Goal: Communication & Community: Connect with others

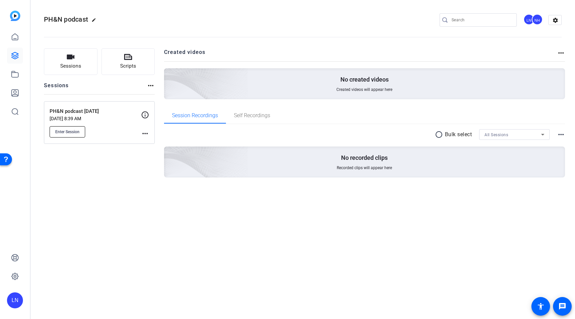
click at [68, 132] on span "Enter Session" at bounding box center [67, 131] width 24 height 5
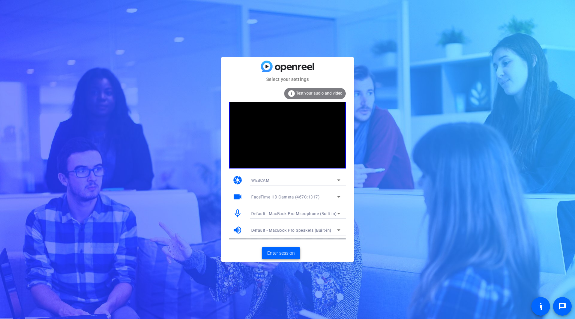
click at [287, 254] on span "Enter session" at bounding box center [281, 253] width 28 height 7
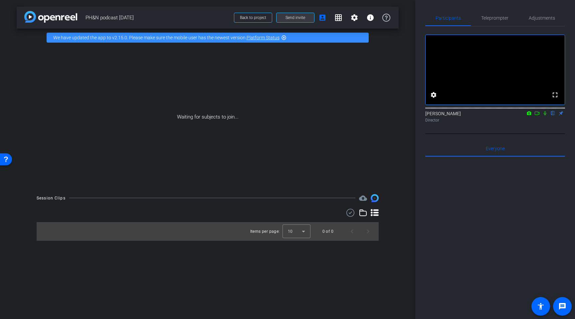
click at [302, 16] on span "Send invite" at bounding box center [296, 17] width 20 height 5
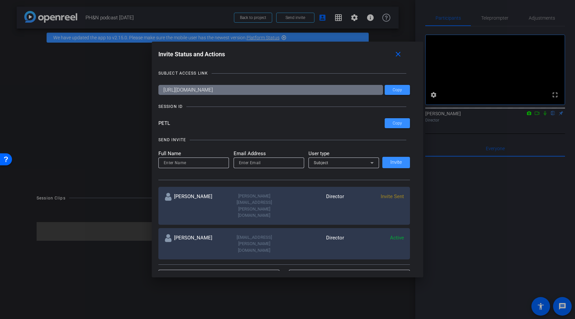
click at [239, 90] on input "[URL][DOMAIN_NAME]" at bounding box center [270, 90] width 225 height 10
drag, startPoint x: 173, startPoint y: 123, endPoint x: 148, endPoint y: 122, distance: 25.3
click at [148, 122] on div "Invite Status and Actions close SUBJECT ACCESS LINK [URL][DOMAIN_NAME] Copy SES…" at bounding box center [287, 159] width 575 height 319
